Goal: Task Accomplishment & Management: Manage account settings

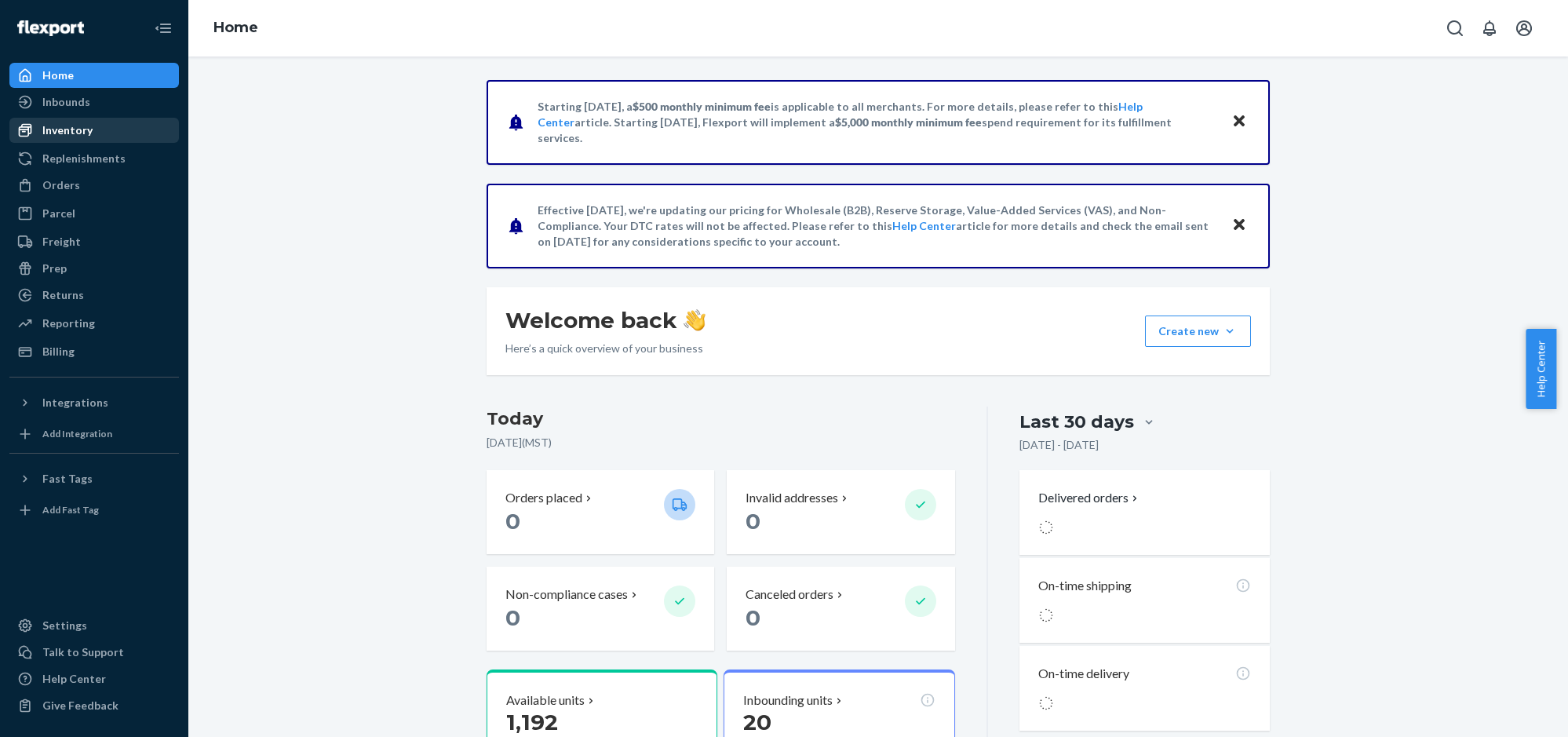
click at [68, 132] on div "Inventory" at bounding box center [67, 131] width 50 height 16
